Goal: Check status: Check status

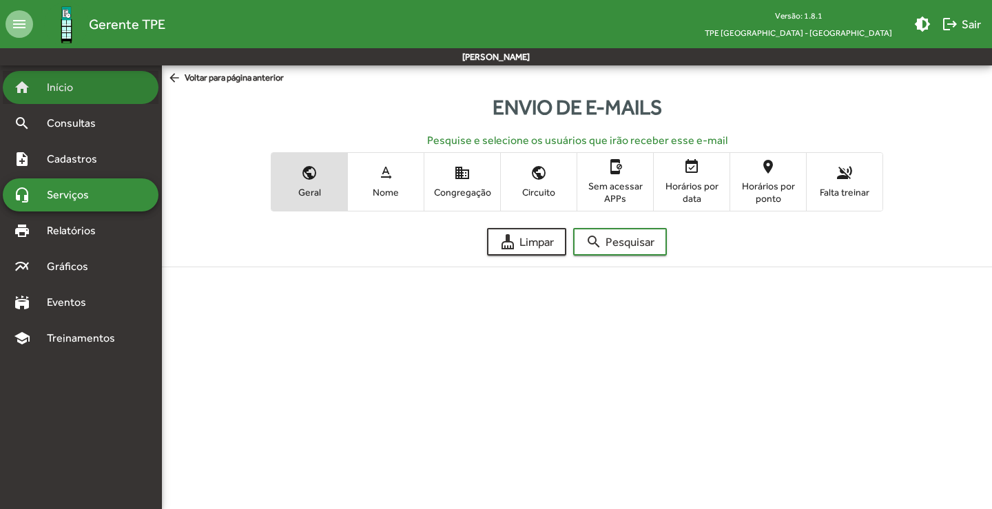
click at [67, 88] on span "Início" at bounding box center [66, 87] width 54 height 17
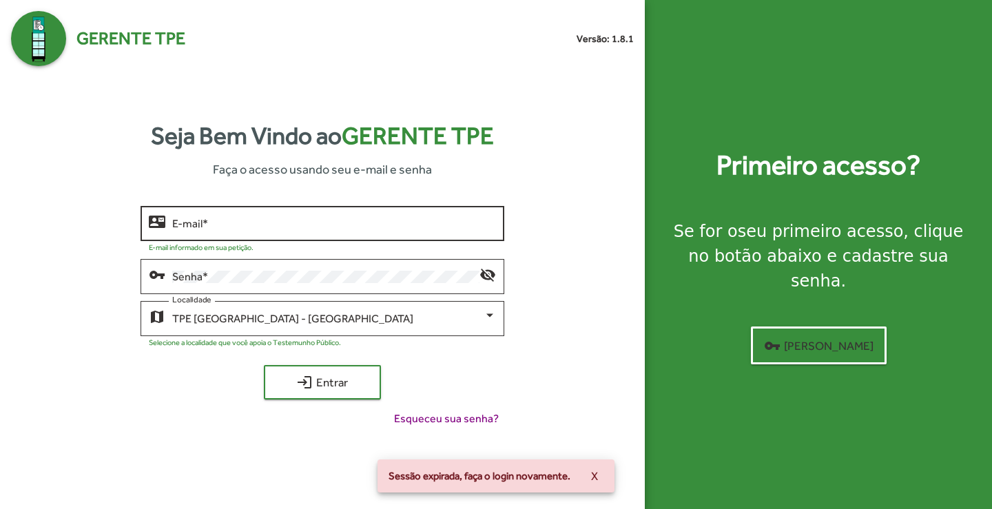
click at [314, 228] on input "E-mail *" at bounding box center [333, 224] width 323 height 12
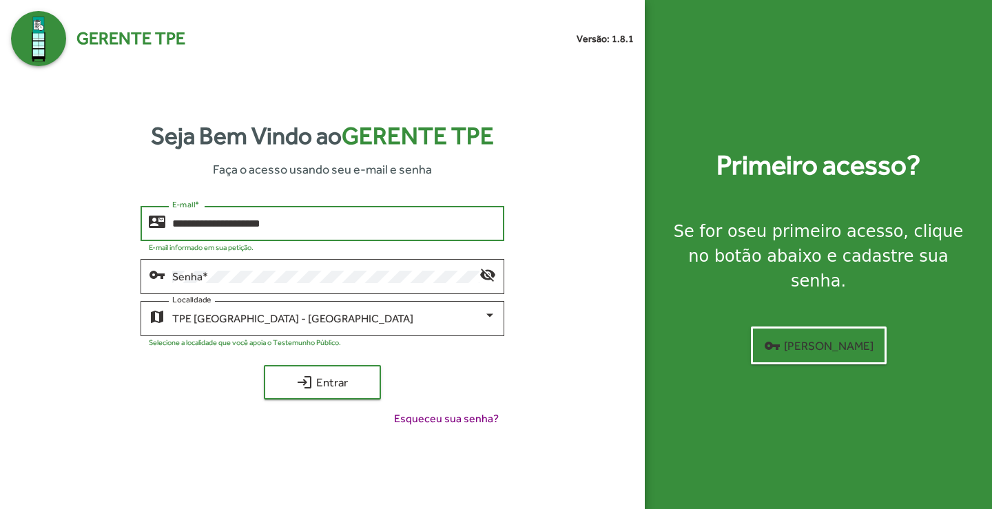
click at [259, 220] on input "**********" at bounding box center [333, 224] width 323 height 12
click at [310, 219] on input "**********" at bounding box center [333, 224] width 323 height 12
type input "**********"
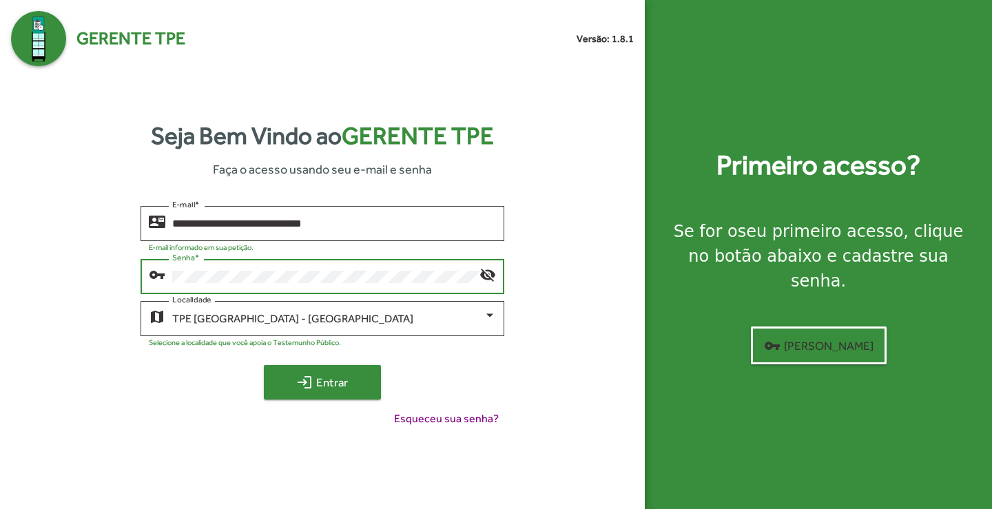
click at [315, 384] on span "login Entrar" at bounding box center [322, 382] width 92 height 25
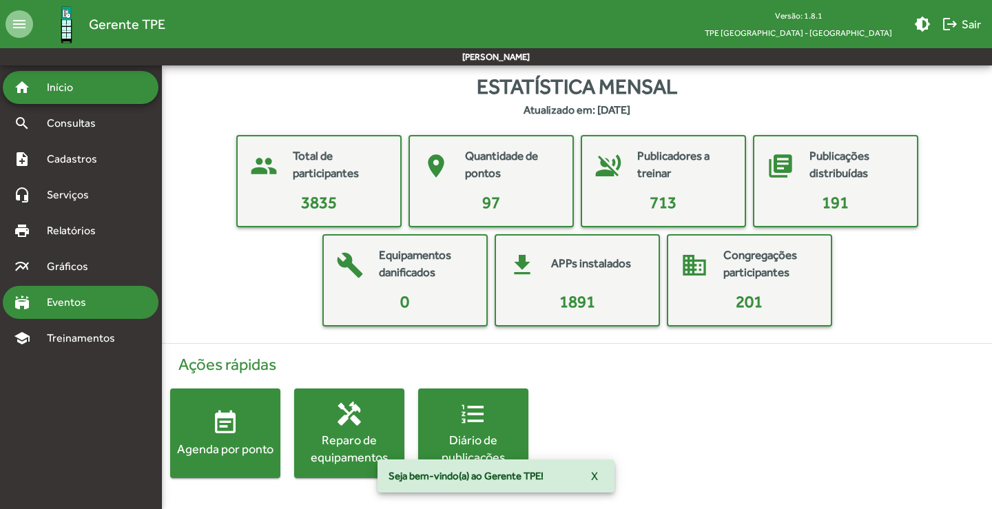
click at [62, 302] on span "Eventos" at bounding box center [72, 302] width 66 height 17
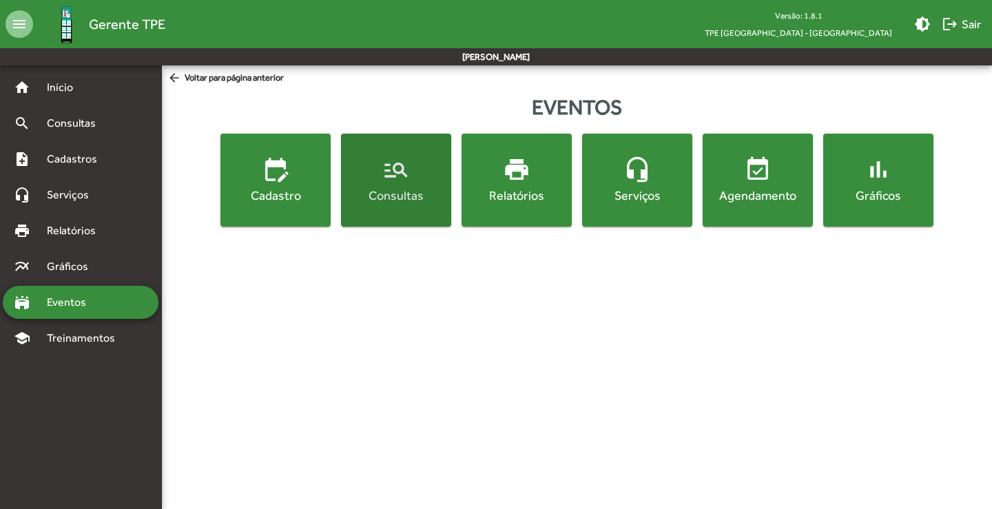
click at [396, 191] on div "Consultas" at bounding box center [396, 195] width 105 height 17
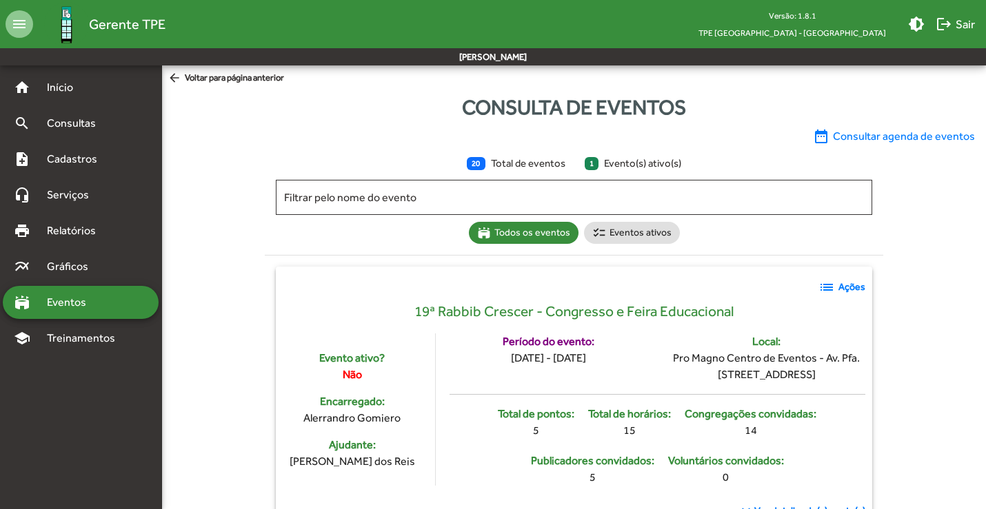
scroll to position [138, 0]
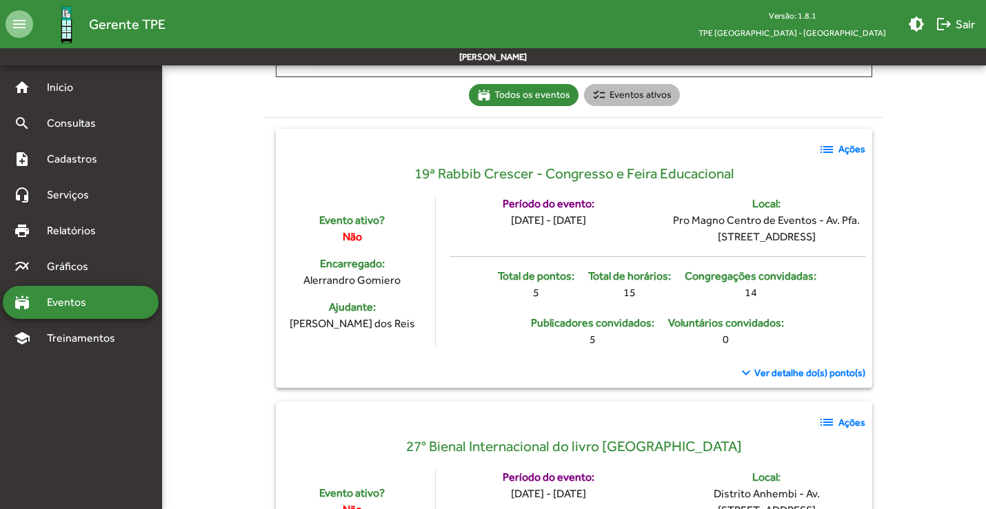
click at [635, 95] on mat-chip "checklist Eventos ativos" at bounding box center [632, 95] width 96 height 22
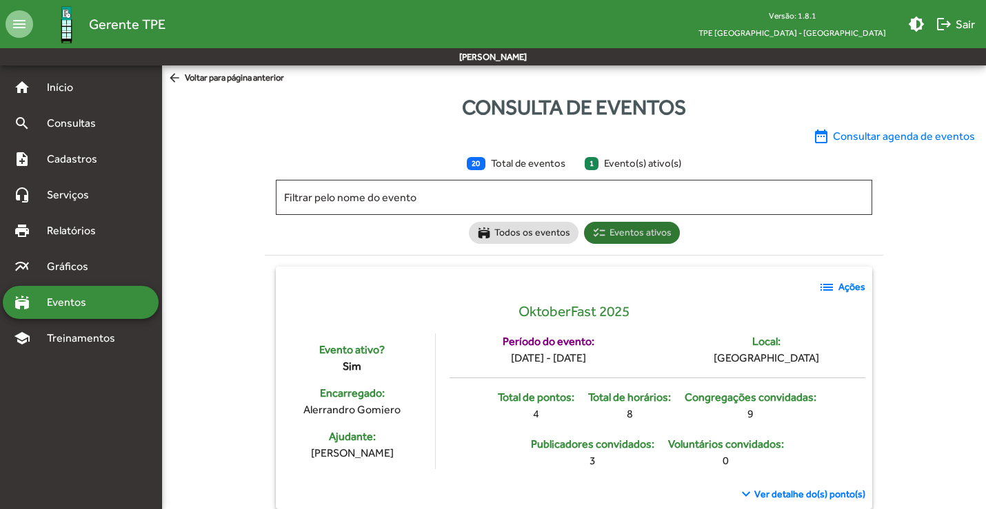
scroll to position [22, 0]
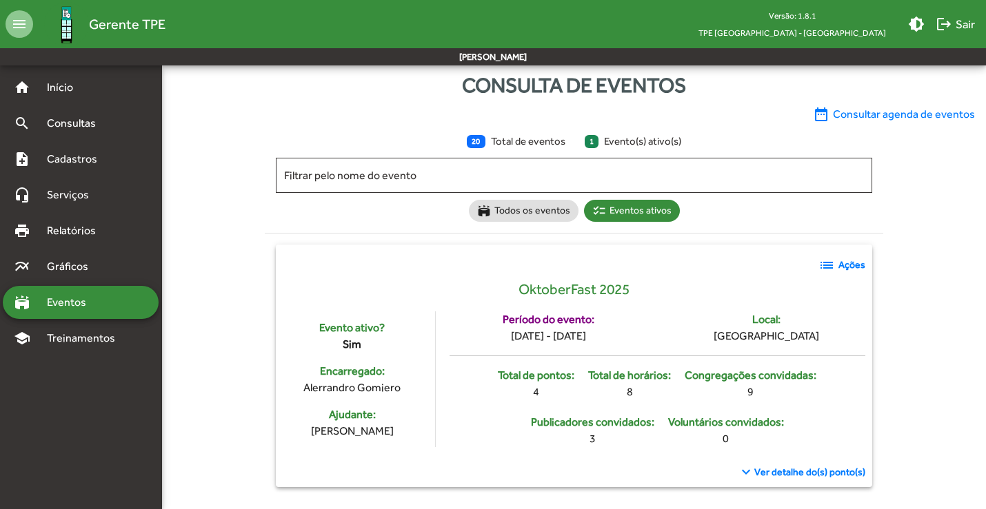
click at [834, 264] on mat-icon "list" at bounding box center [826, 265] width 17 height 17
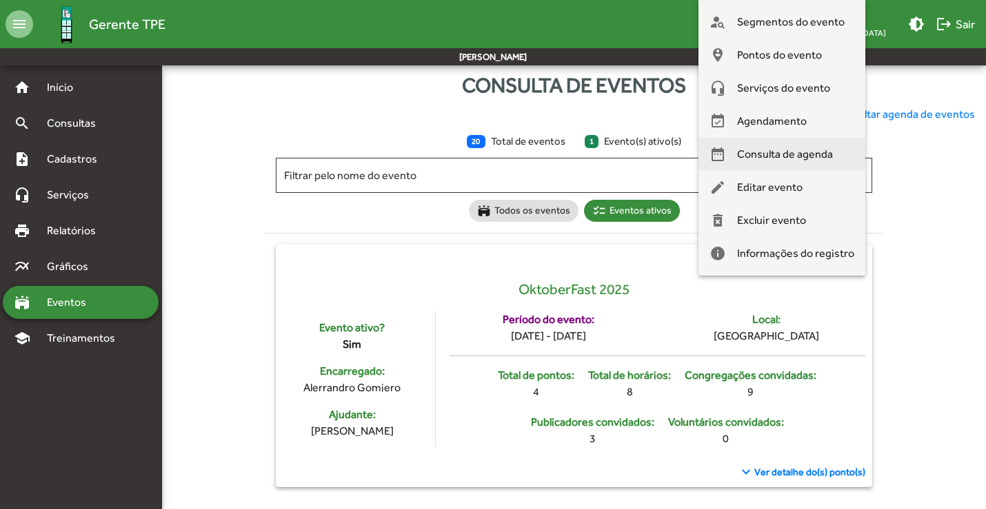
click at [795, 154] on span "Consulta de agenda" at bounding box center [785, 154] width 96 height 33
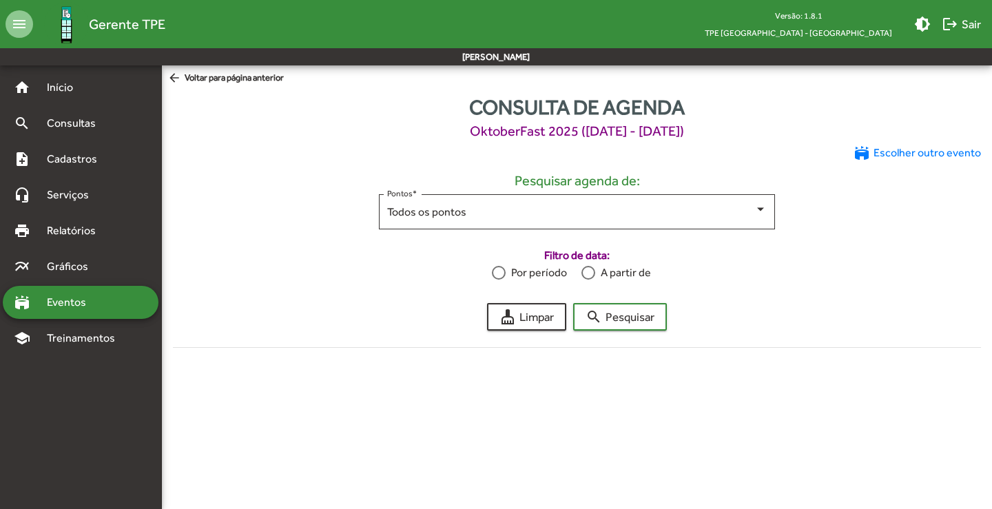
click at [504, 275] on div at bounding box center [499, 273] width 14 height 14
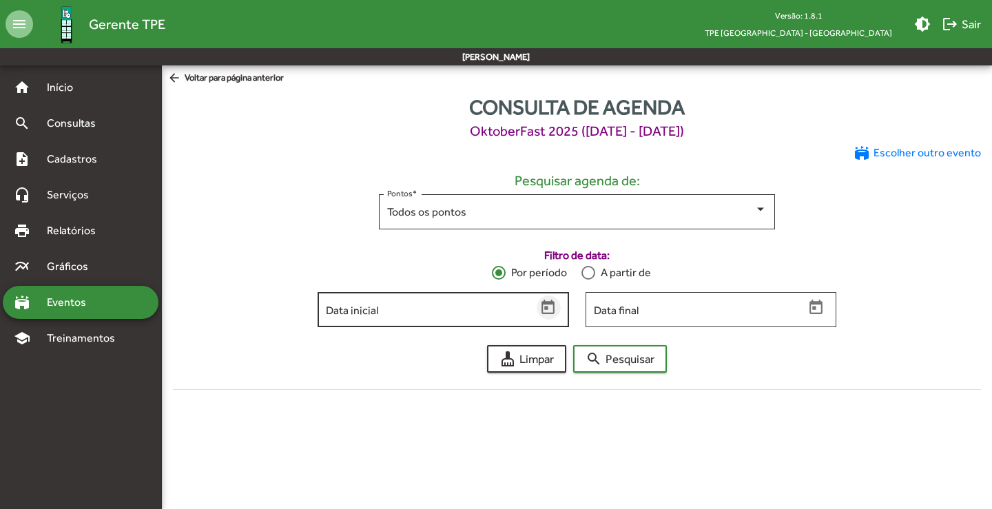
click at [547, 309] on icon "Open calendar" at bounding box center [548, 307] width 13 height 14
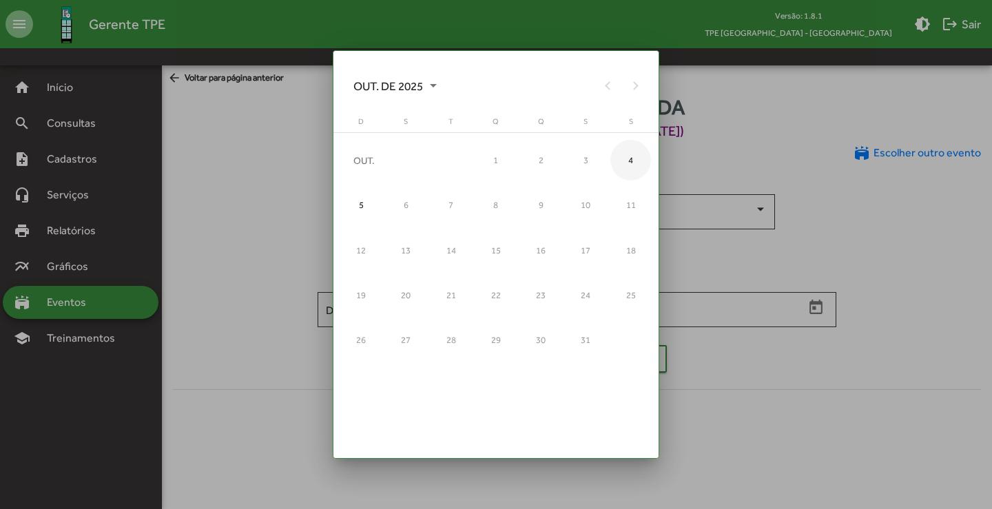
click at [631, 165] on div "4" at bounding box center [631, 160] width 41 height 41
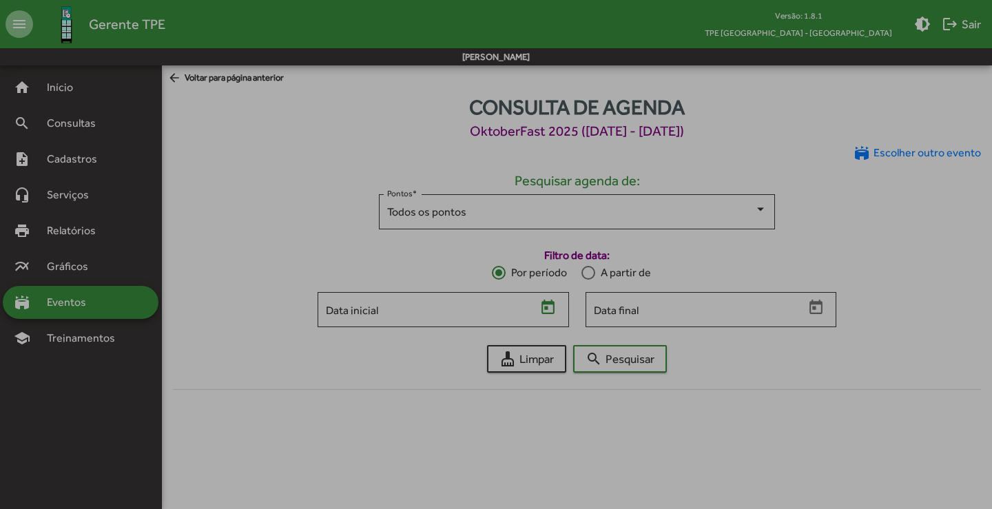
type input "**********"
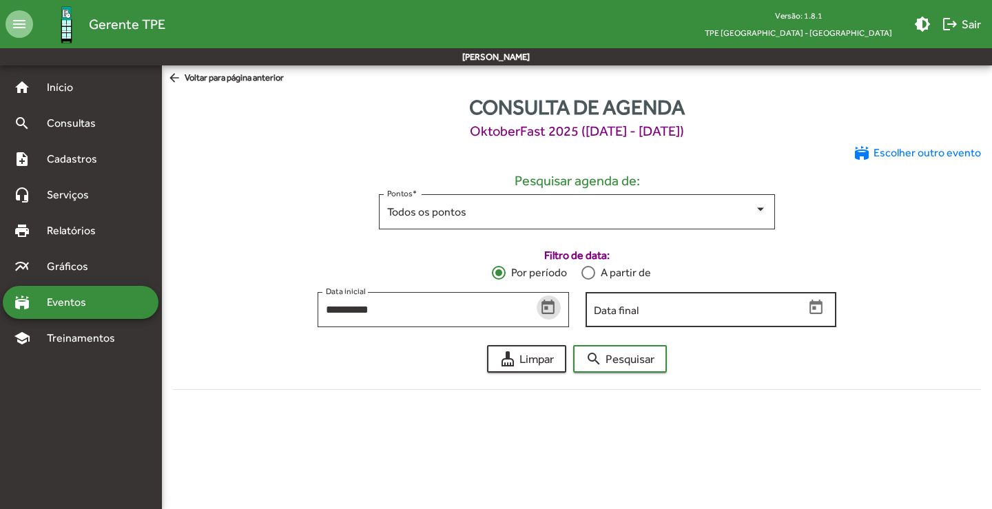
click at [680, 301] on div "Data final" at bounding box center [699, 308] width 210 height 38
click at [818, 309] on icon "Open calendar" at bounding box center [817, 308] width 18 height 18
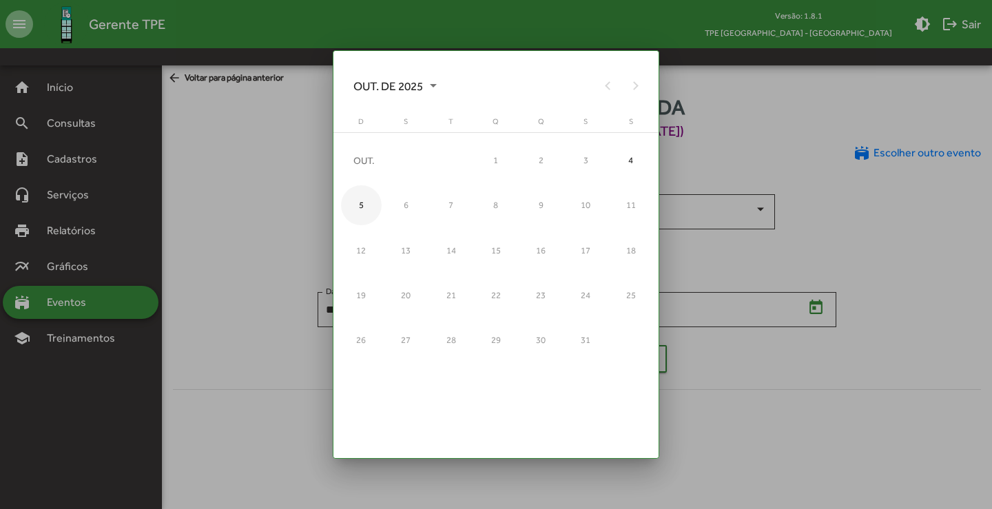
click at [363, 203] on div "5" at bounding box center [361, 205] width 41 height 41
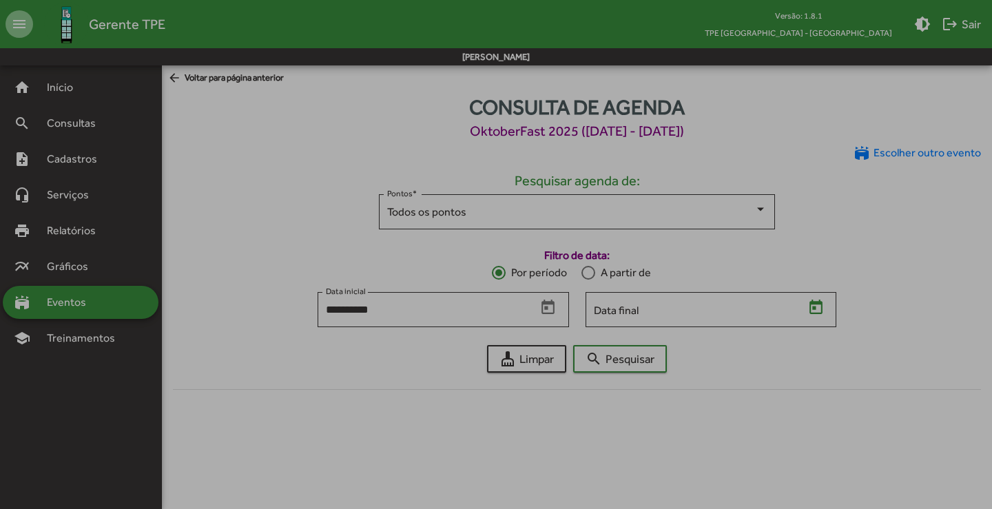
type input "**********"
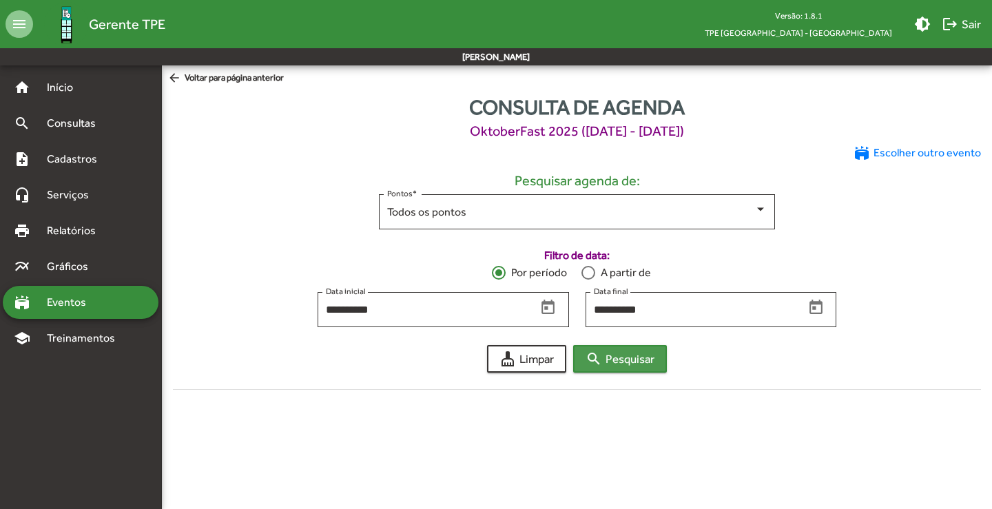
click at [629, 358] on span "search Pesquisar" at bounding box center [620, 359] width 69 height 25
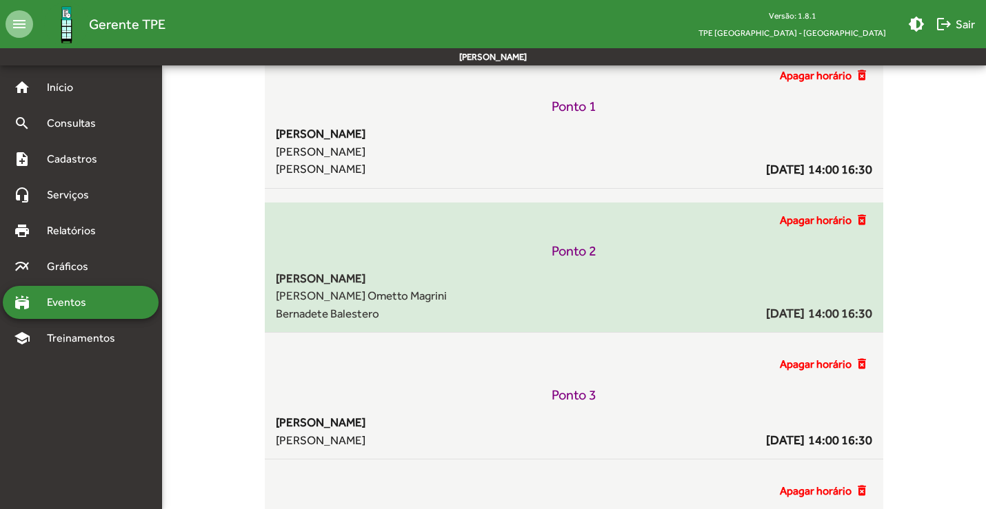
scroll to position [136, 0]
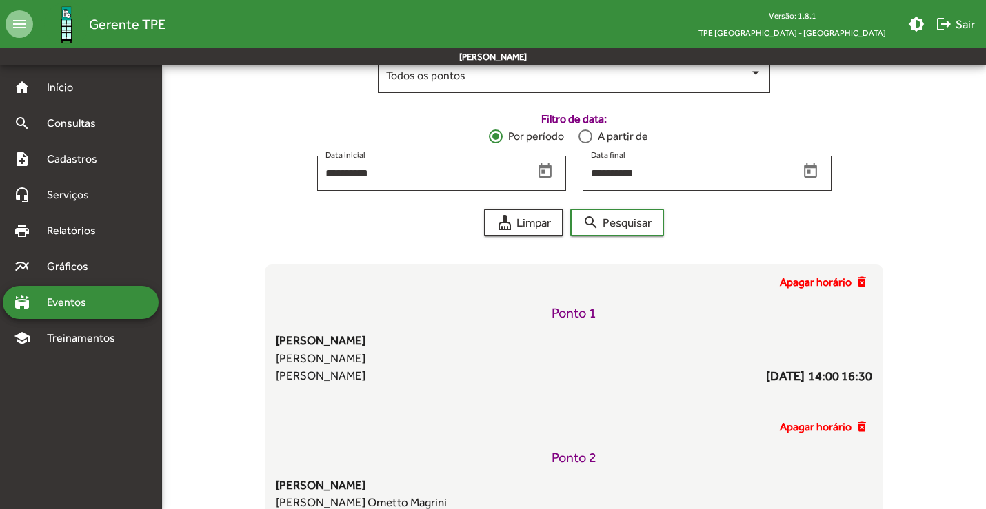
click at [591, 208] on form "**********" at bounding box center [574, 145] width 802 height 218
click at [595, 218] on mat-icon "search" at bounding box center [590, 222] width 17 height 17
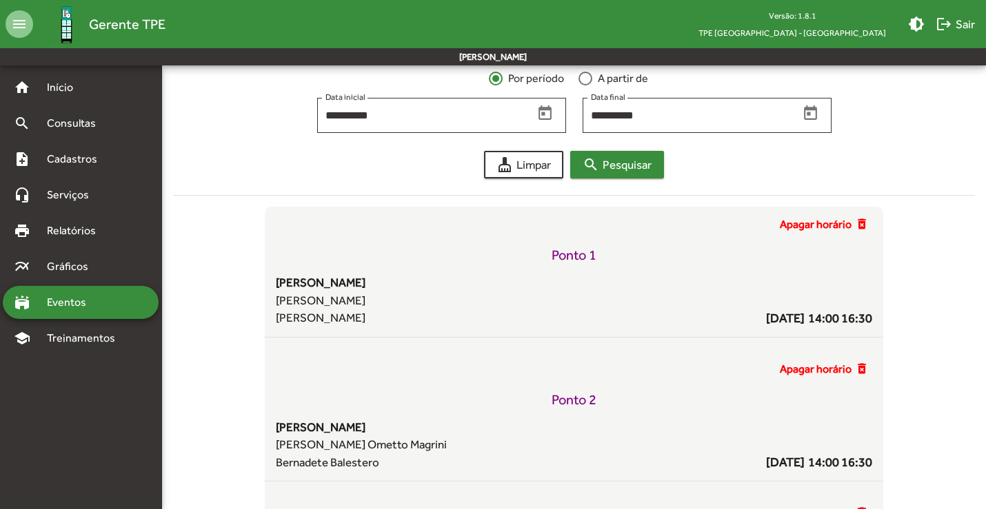
scroll to position [0, 0]
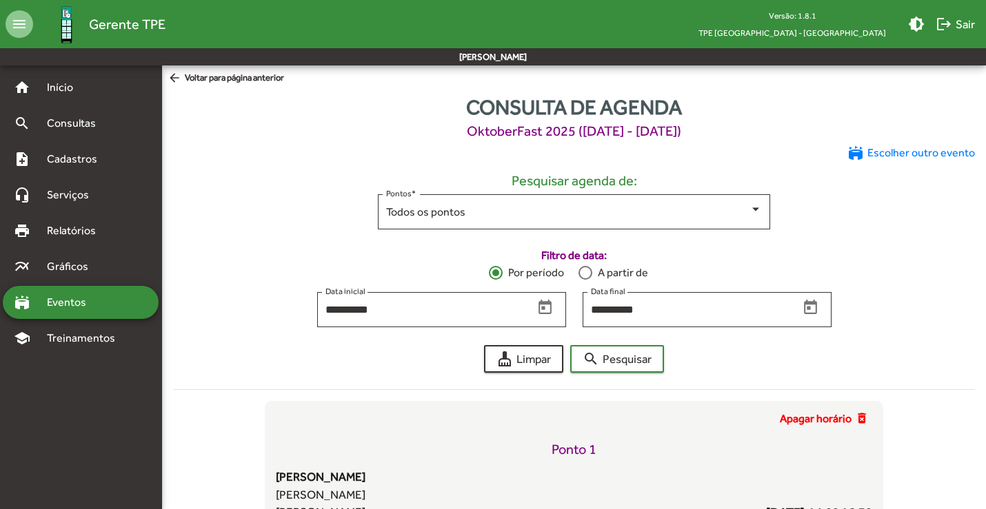
click at [203, 78] on span "arrow_back Voltar para página anterior" at bounding box center [225, 78] width 116 height 15
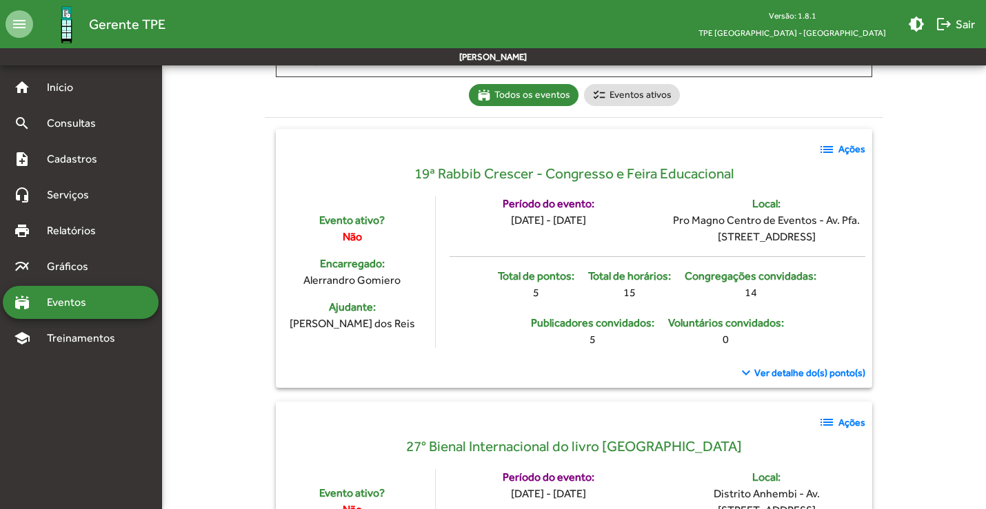
scroll to position [69, 0]
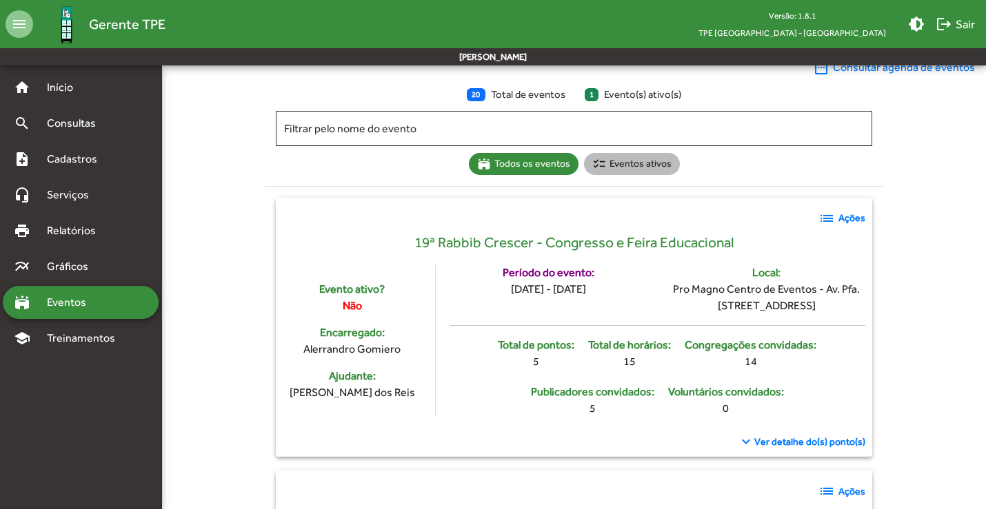
click at [633, 165] on mat-chip "checklist Eventos ativos" at bounding box center [632, 164] width 96 height 22
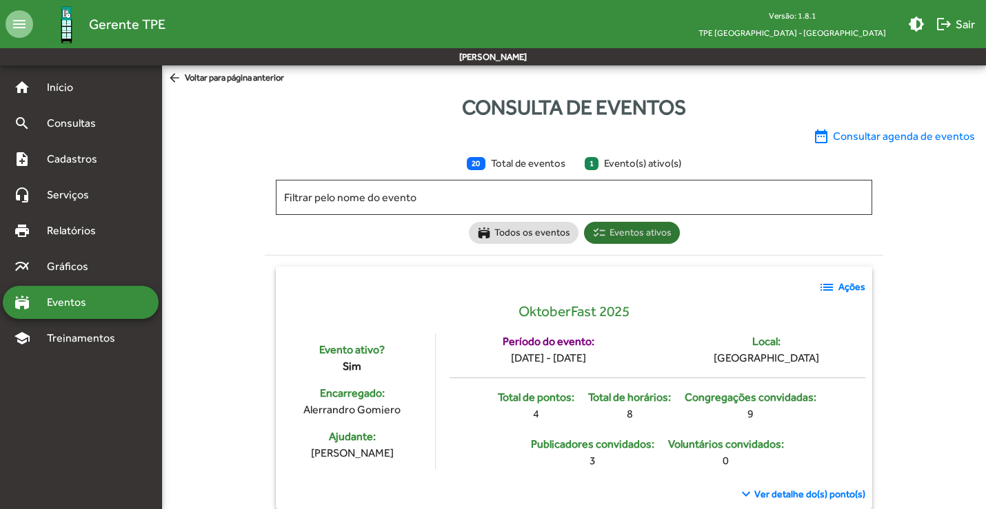
scroll to position [22, 0]
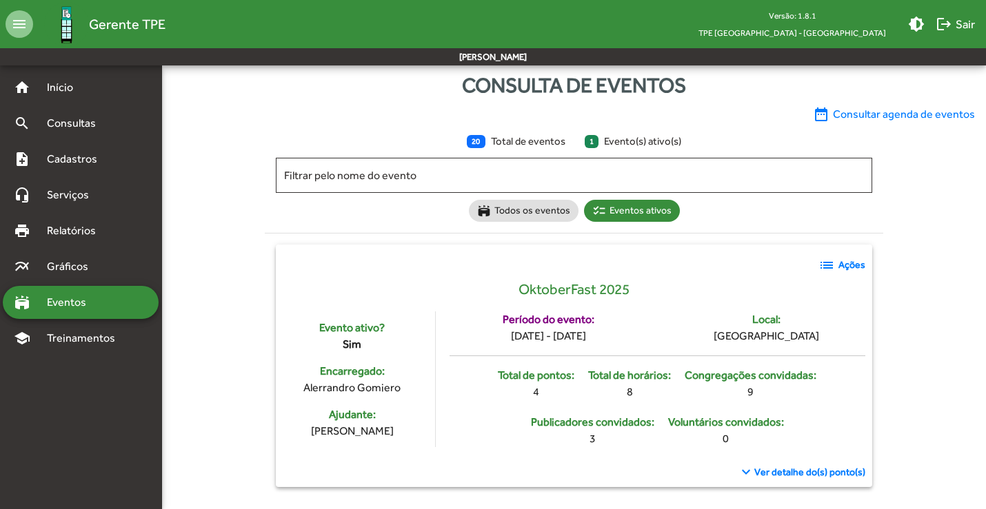
click at [822, 262] on mat-icon "list" at bounding box center [826, 265] width 17 height 17
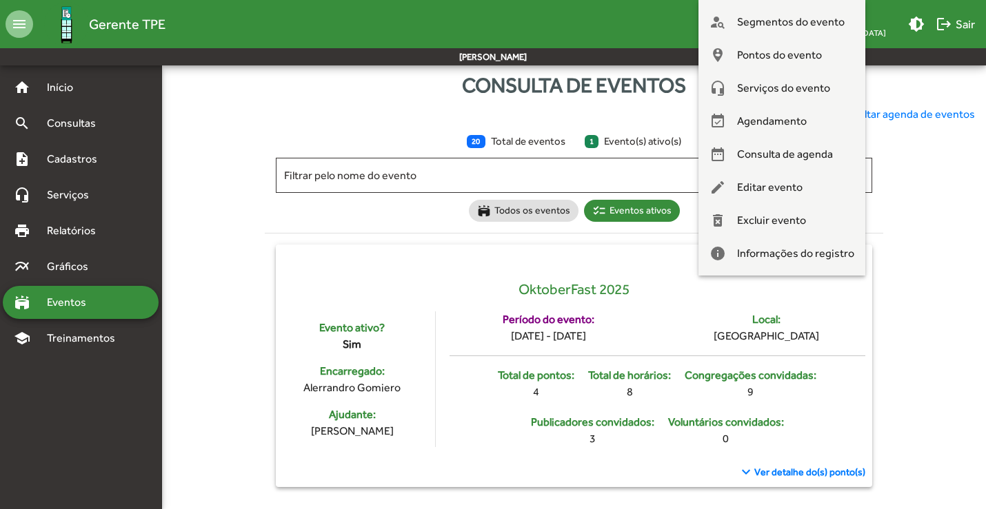
click at [686, 277] on div at bounding box center [493, 254] width 986 height 509
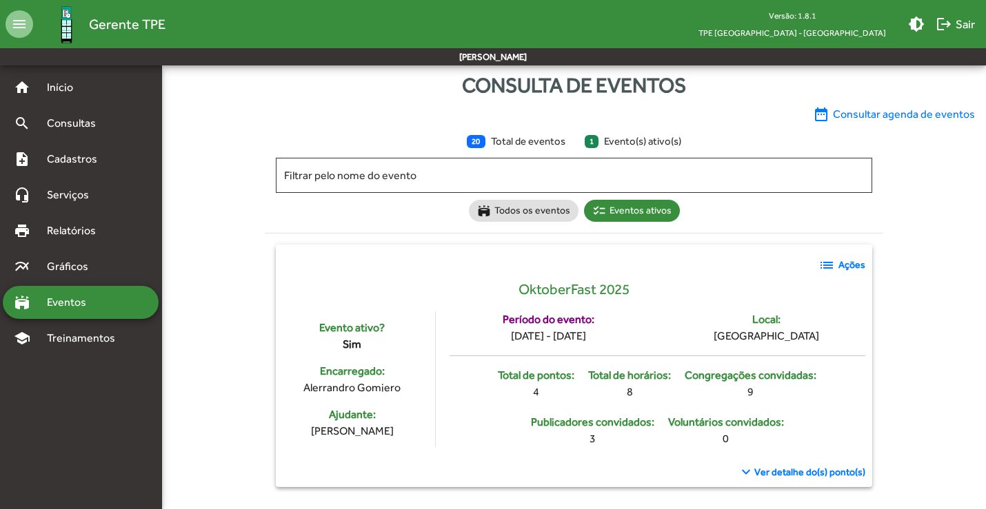
click at [798, 481] on mat-card "list Ações OktoberFast 2025 Evento ativo? Sim Encarregado: Alerrandro Gomiero A…" at bounding box center [573, 366] width 595 height 243
click at [800, 472] on span "Ver detalhe do(s) ponto(s)" at bounding box center [809, 472] width 111 height 14
